Goal: Task Accomplishment & Management: Complete application form

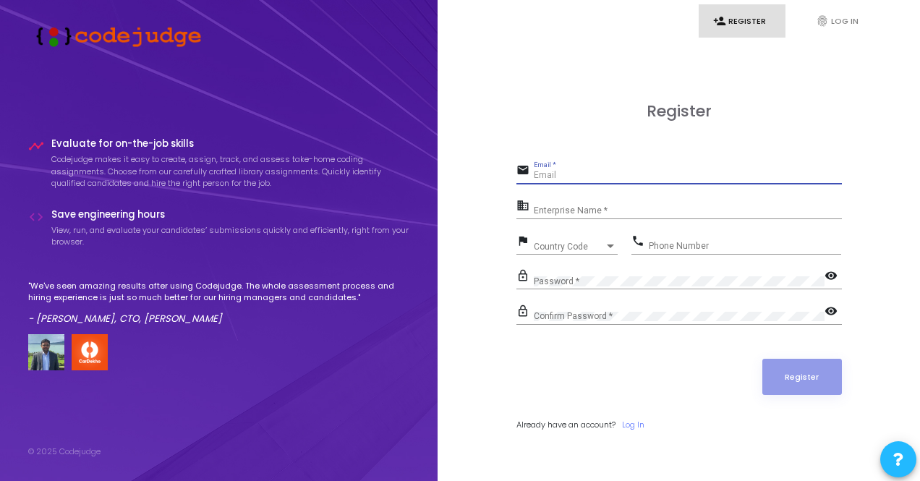
click at [579, 176] on input "Email *" at bounding box center [688, 176] width 308 height 10
type input "[EMAIL_ADDRESS][DOMAIN_NAME]"
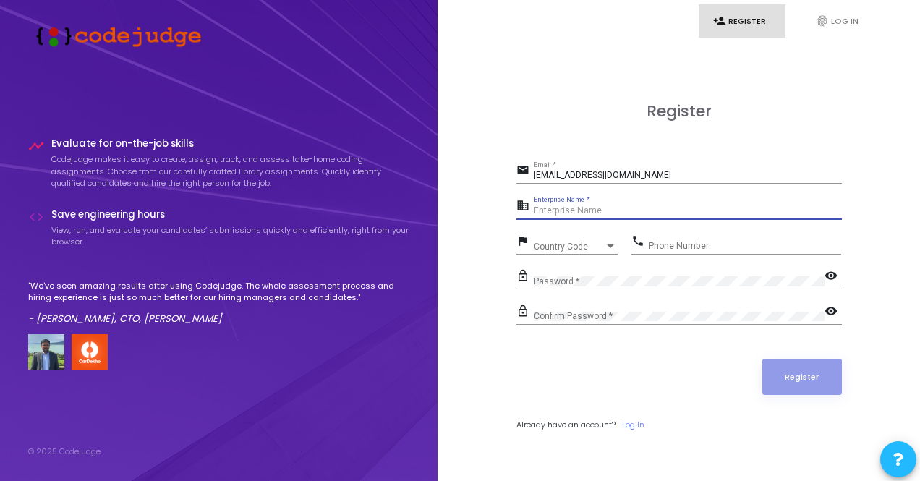
click at [551, 210] on input "Enterprise Name *" at bounding box center [688, 211] width 308 height 10
click at [592, 197] on div "Enterprise Name *" at bounding box center [688, 208] width 308 height 22
click at [602, 212] on input "Enterprise Name *" at bounding box center [688, 211] width 308 height 10
type input "G"
type input "Skuad"
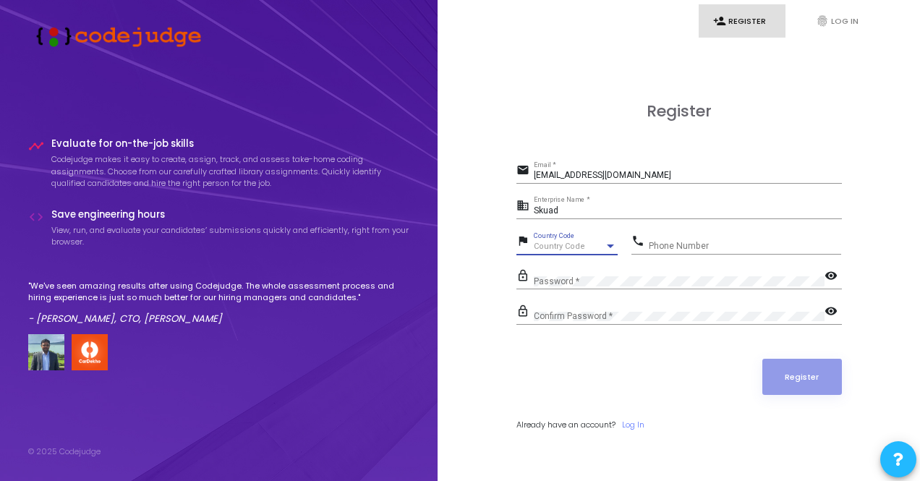
click at [573, 250] on span "Country Code" at bounding box center [559, 246] width 51 height 9
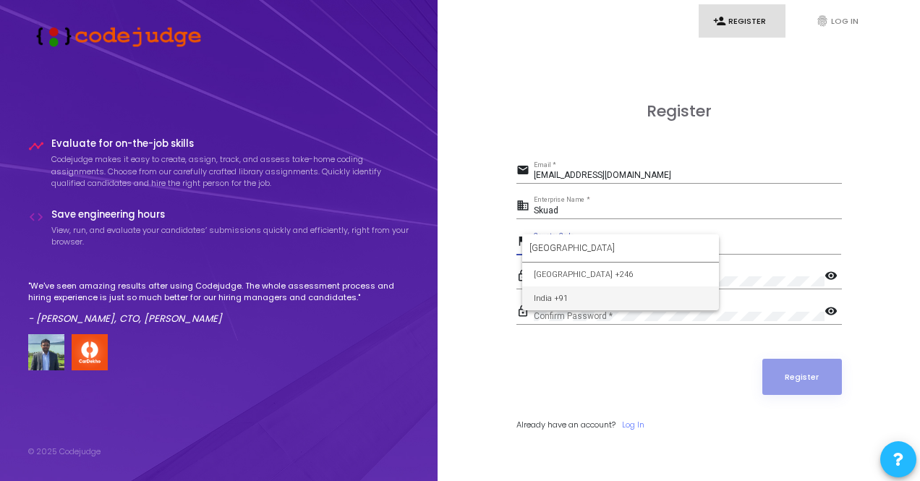
type input "[GEOGRAPHIC_DATA]"
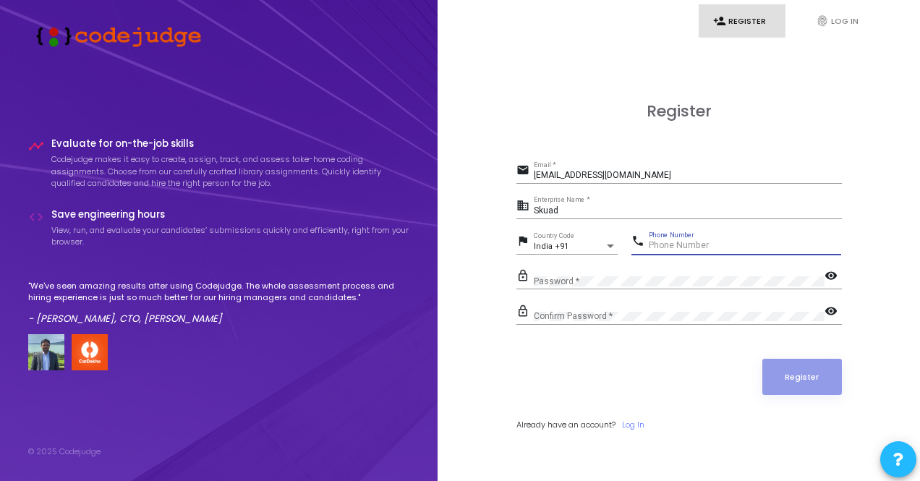
click at [714, 247] on input "Phone Number" at bounding box center [745, 246] width 192 height 10
type input "9381333263"
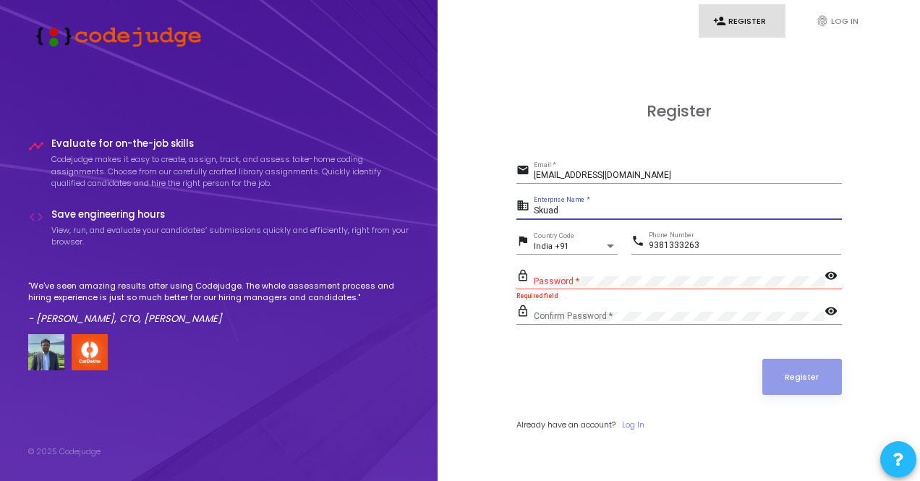
click at [566, 206] on input "Skuad" at bounding box center [688, 211] width 308 height 10
type input "S"
type input "GRIET"
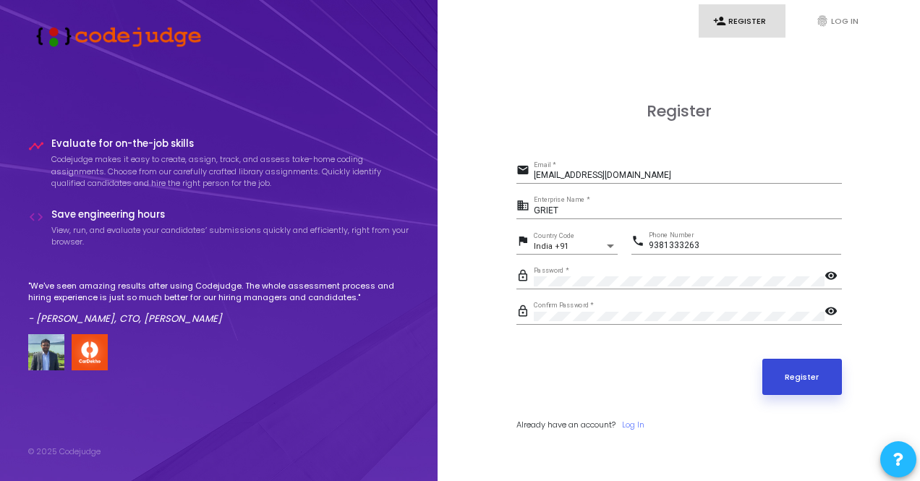
click at [778, 364] on button "Register" at bounding box center [802, 377] width 80 height 36
click at [580, 205] on div "GRIET Enterprise Name *" at bounding box center [688, 208] width 308 height 22
click at [811, 378] on button "Register" at bounding box center [802, 377] width 80 height 36
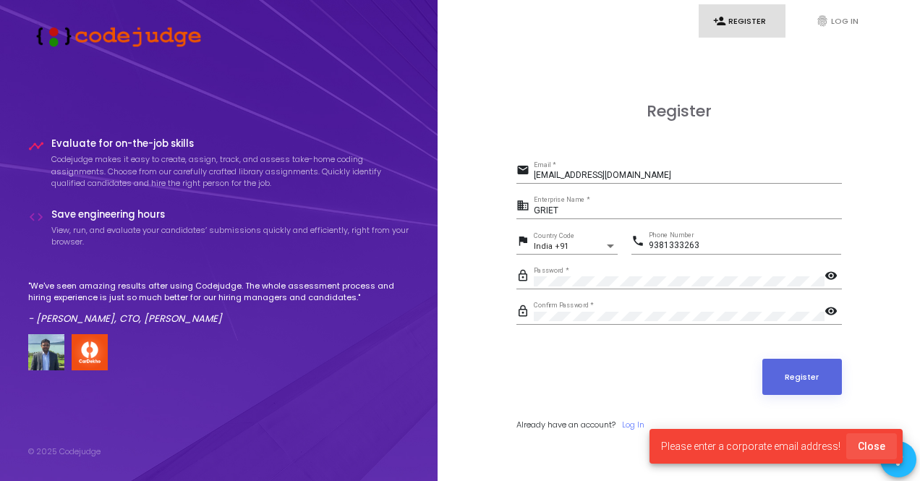
click at [876, 445] on span "Close" at bounding box center [871, 446] width 27 height 12
